Goal: Information Seeking & Learning: Find specific fact

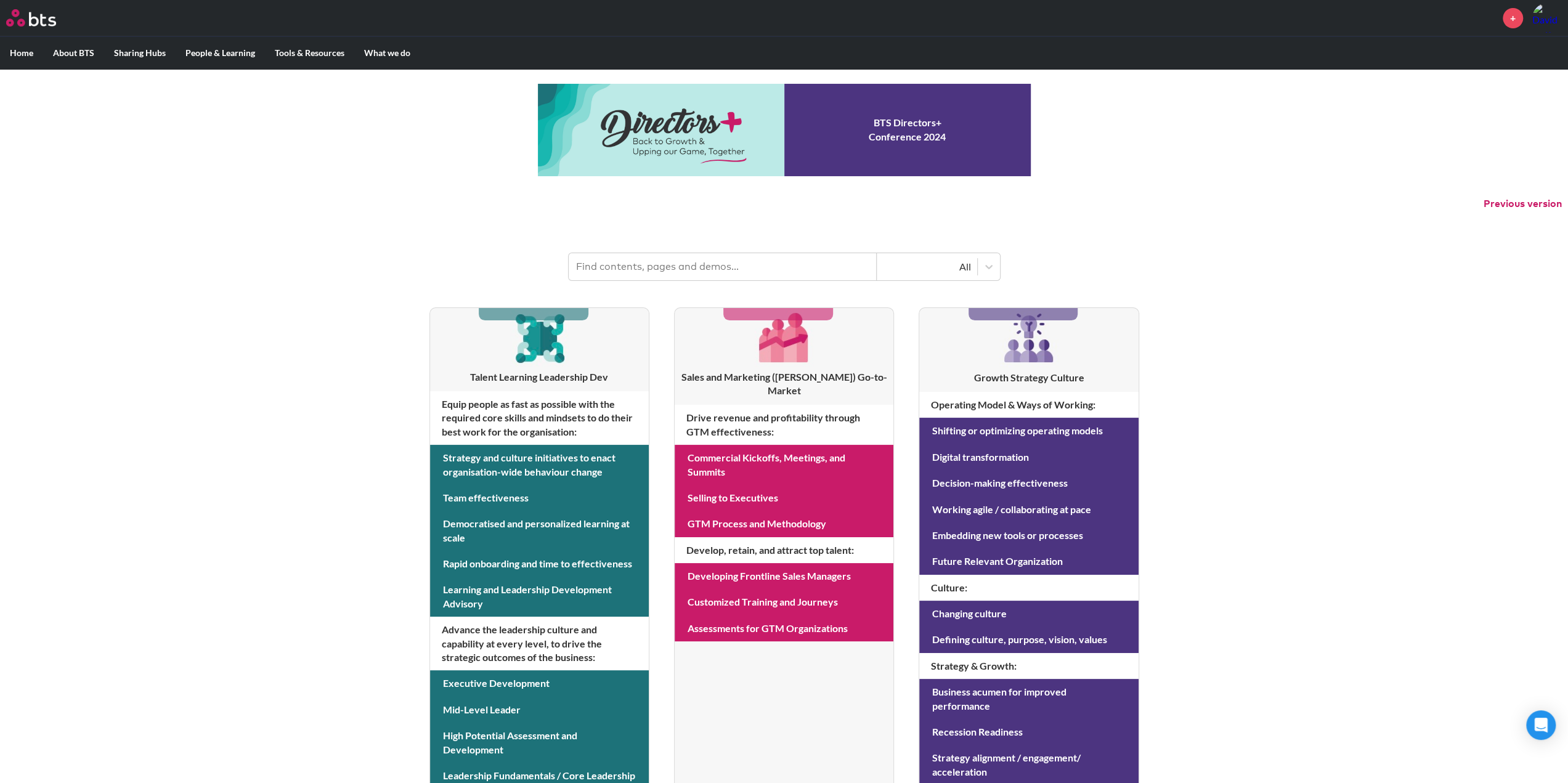
click at [647, 265] on input "text" at bounding box center [723, 267] width 308 height 27
type input "verity"
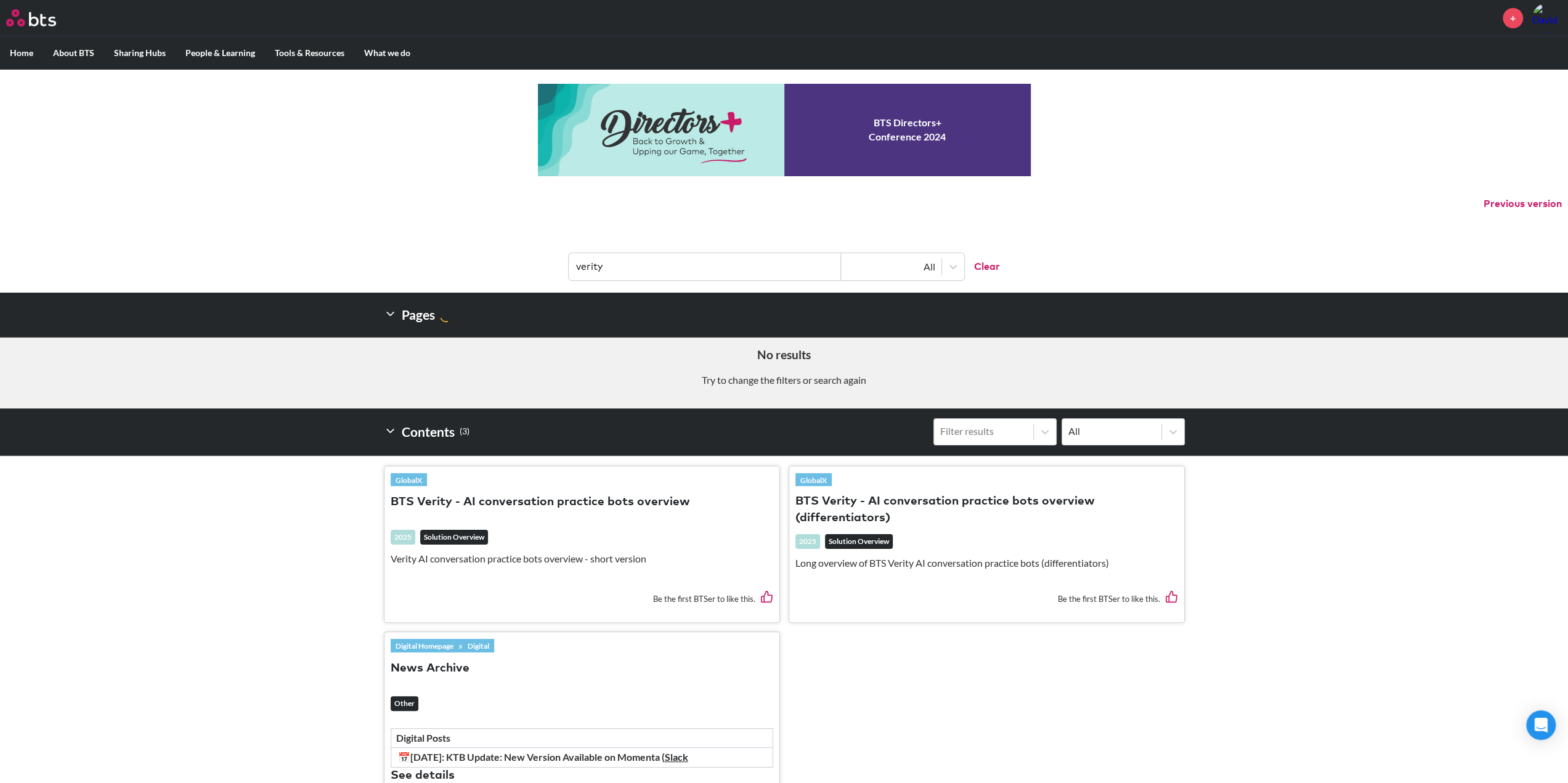
click at [29, 51] on label "Home" at bounding box center [21, 52] width 43 height 32
click at [0, 0] on input "Home" at bounding box center [0, 0] width 0 height 0
